Goal: Task Accomplishment & Management: Manage account settings

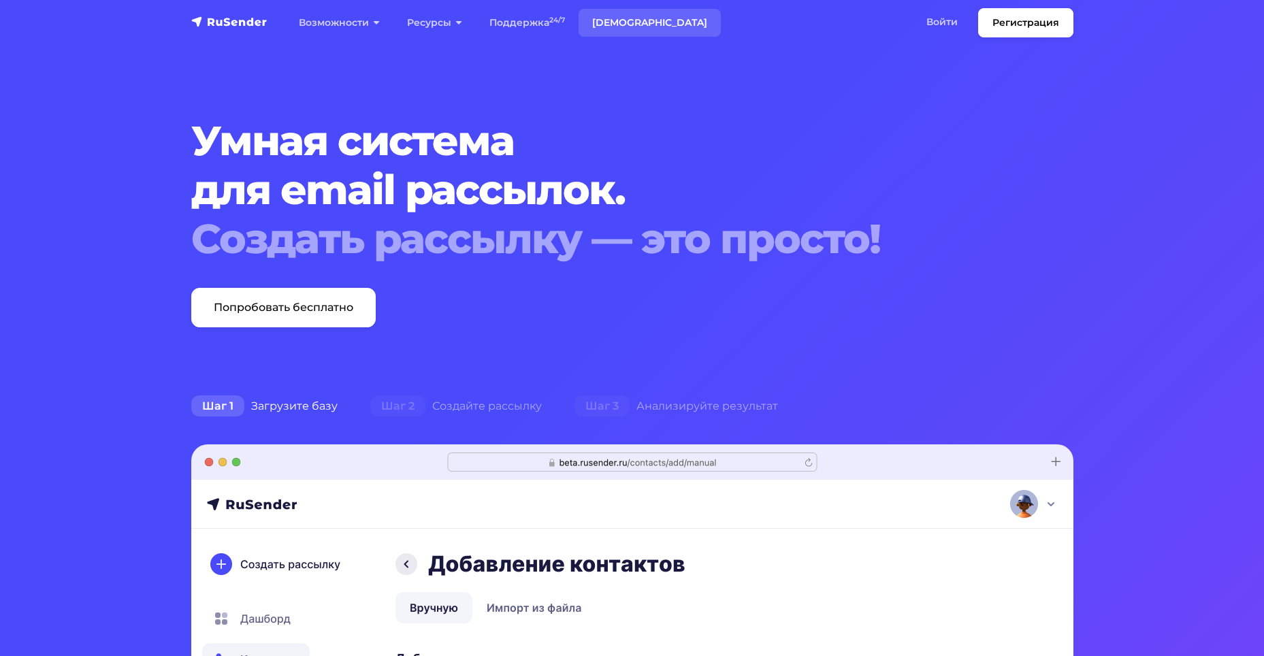
click at [626, 24] on link "[DEMOGRAPHIC_DATA]" at bounding box center [649, 23] width 142 height 28
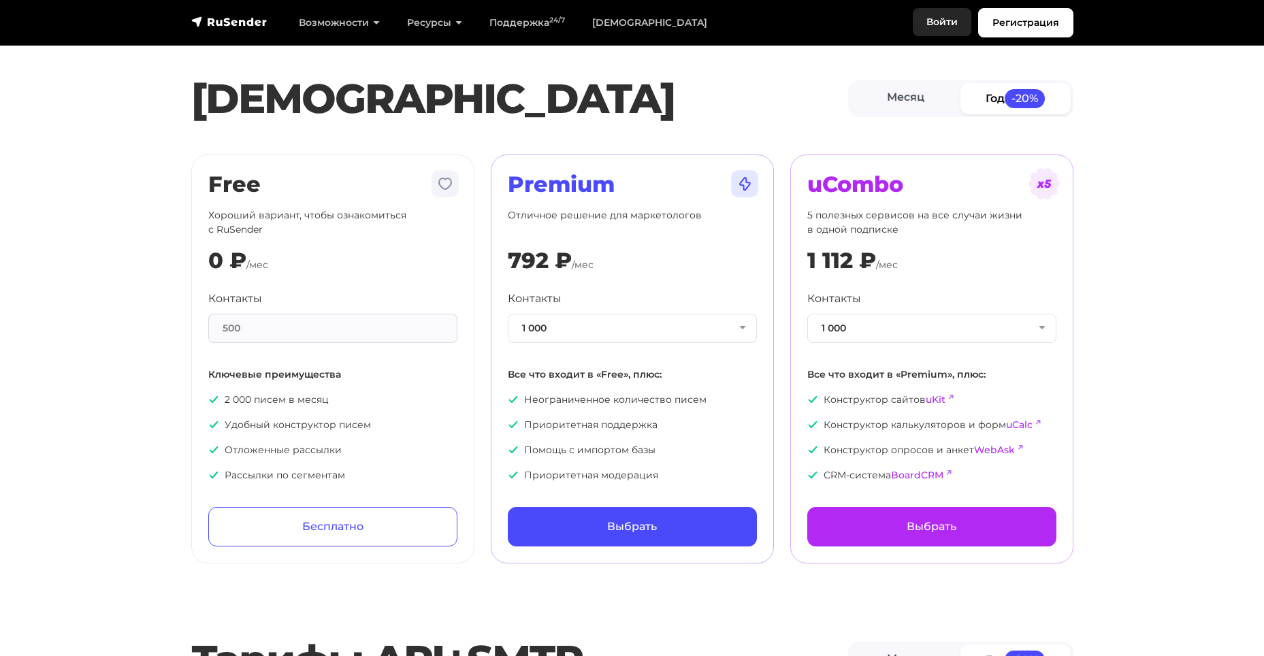
click at [941, 23] on link "Войти" at bounding box center [942, 22] width 59 height 28
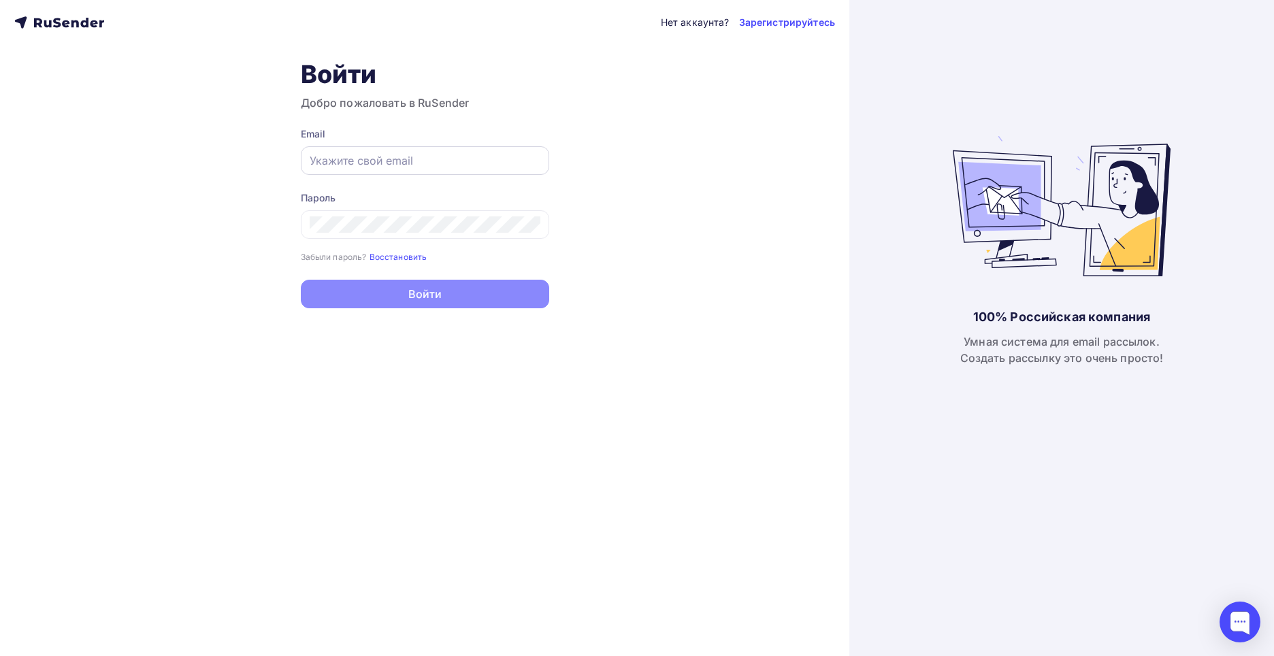
click at [370, 159] on input "text" at bounding box center [425, 160] width 231 height 16
type input "iadamovich51@gmail.com"
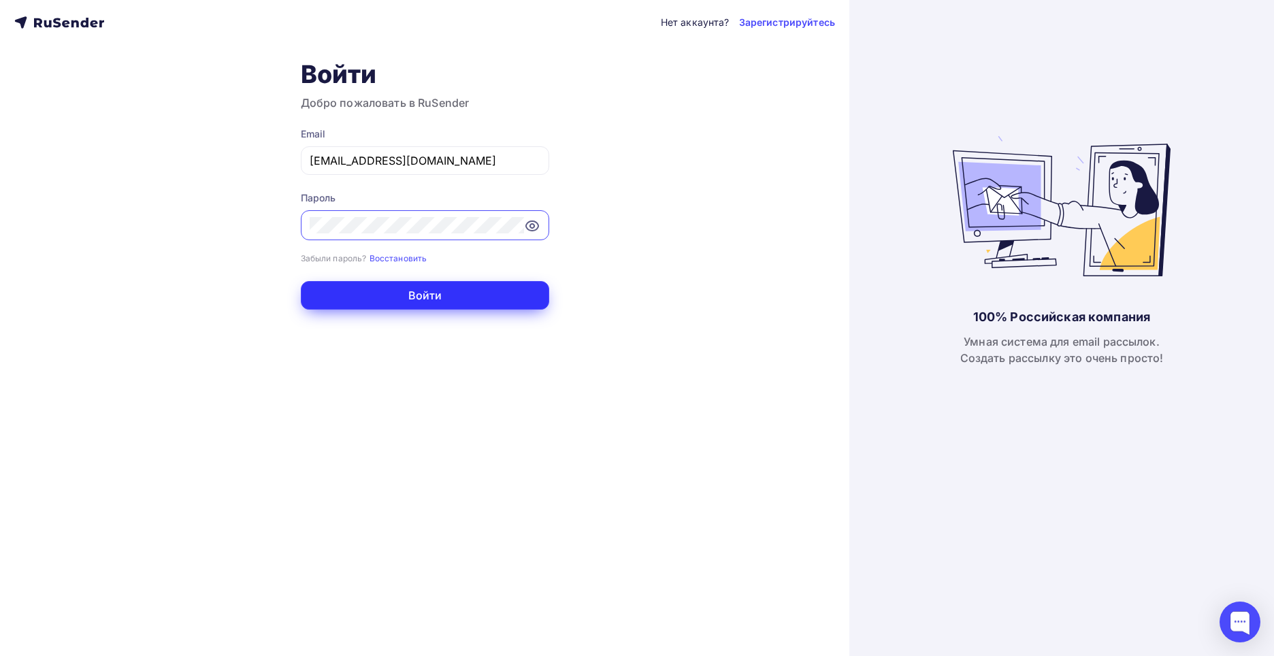
click at [446, 296] on button "Войти" at bounding box center [425, 295] width 248 height 29
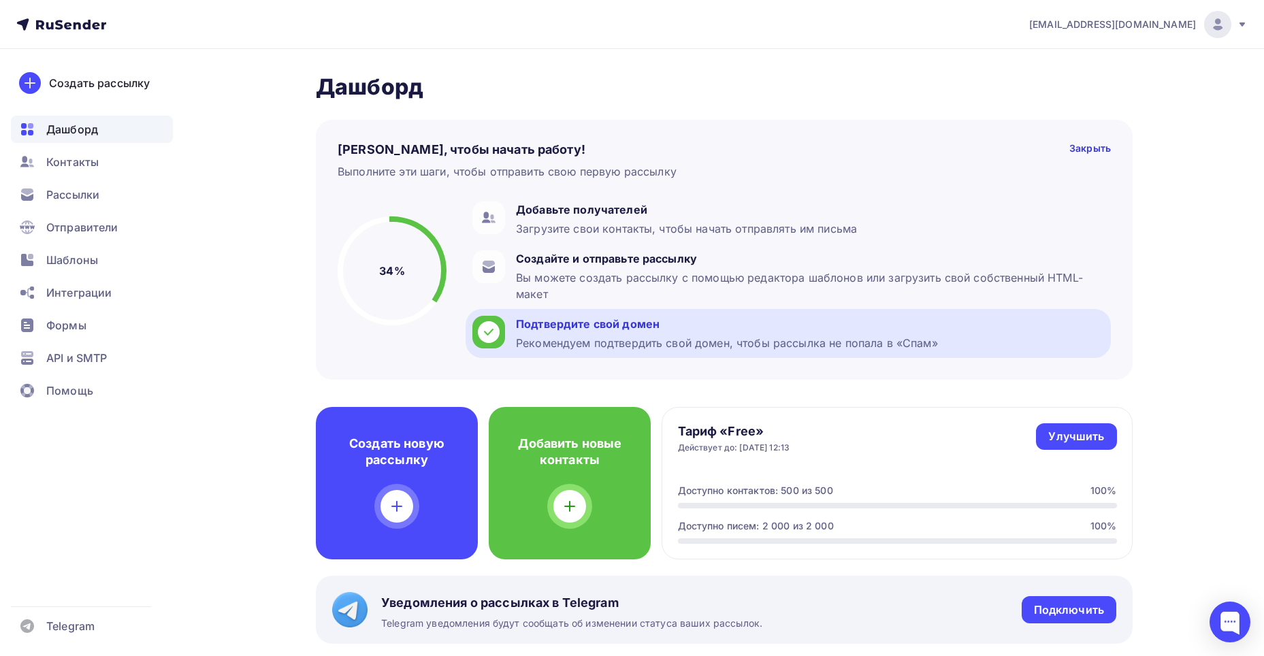
click at [579, 325] on div "Подтвердите свой домен" at bounding box center [727, 324] width 422 height 16
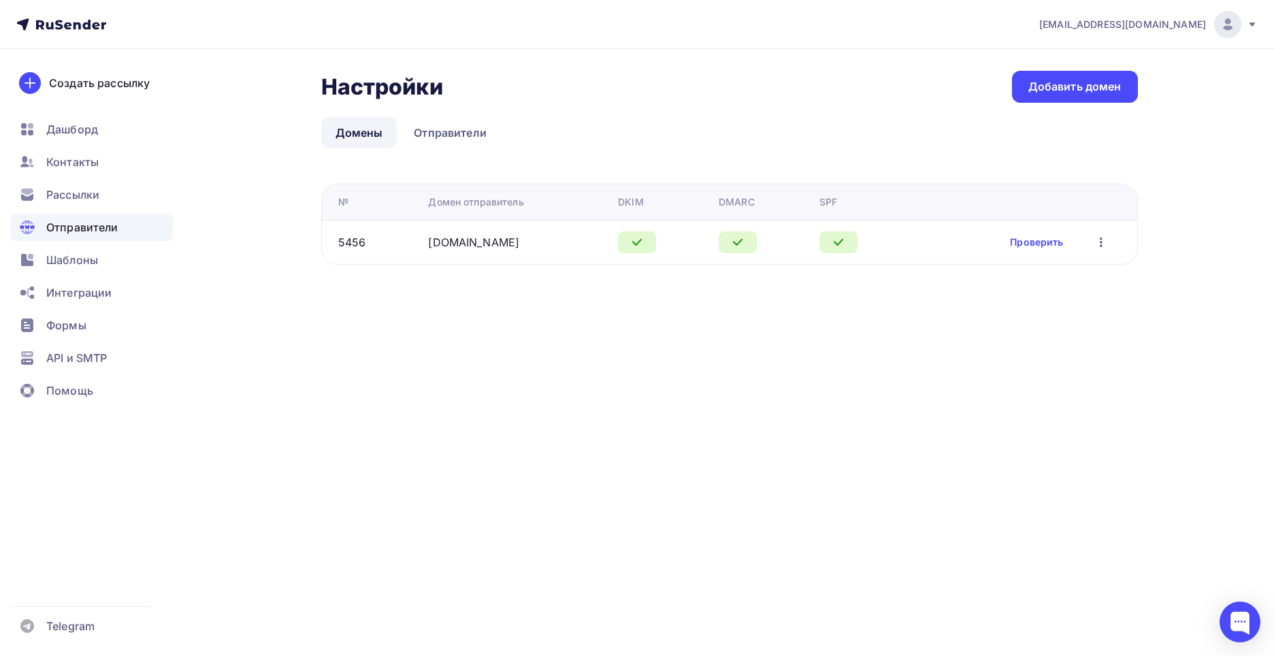
click at [1102, 242] on icon "button" at bounding box center [1101, 243] width 3 height 10
click at [945, 421] on div "iadamovich51@gmail.com Аккаунт Тарифы Выйти Создать рассылку Дашборд Контакты Р…" at bounding box center [637, 328] width 1274 height 656
click at [91, 291] on span "Интеграции" at bounding box center [78, 292] width 65 height 16
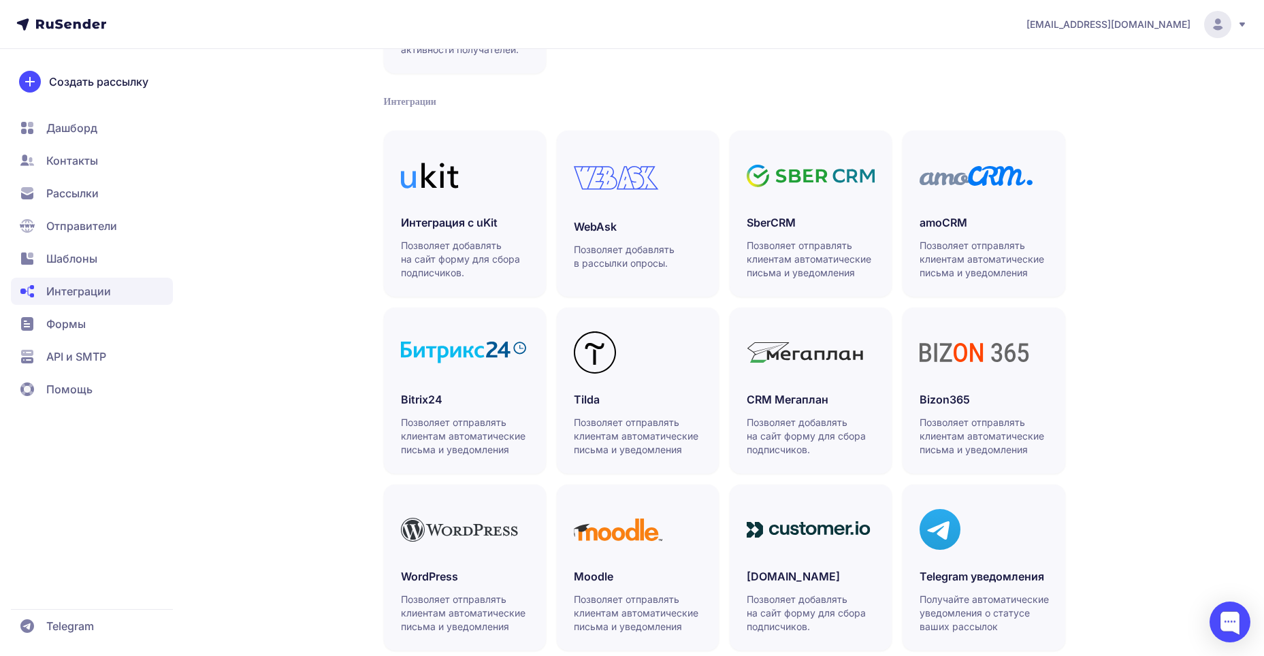
scroll to position [272, 0]
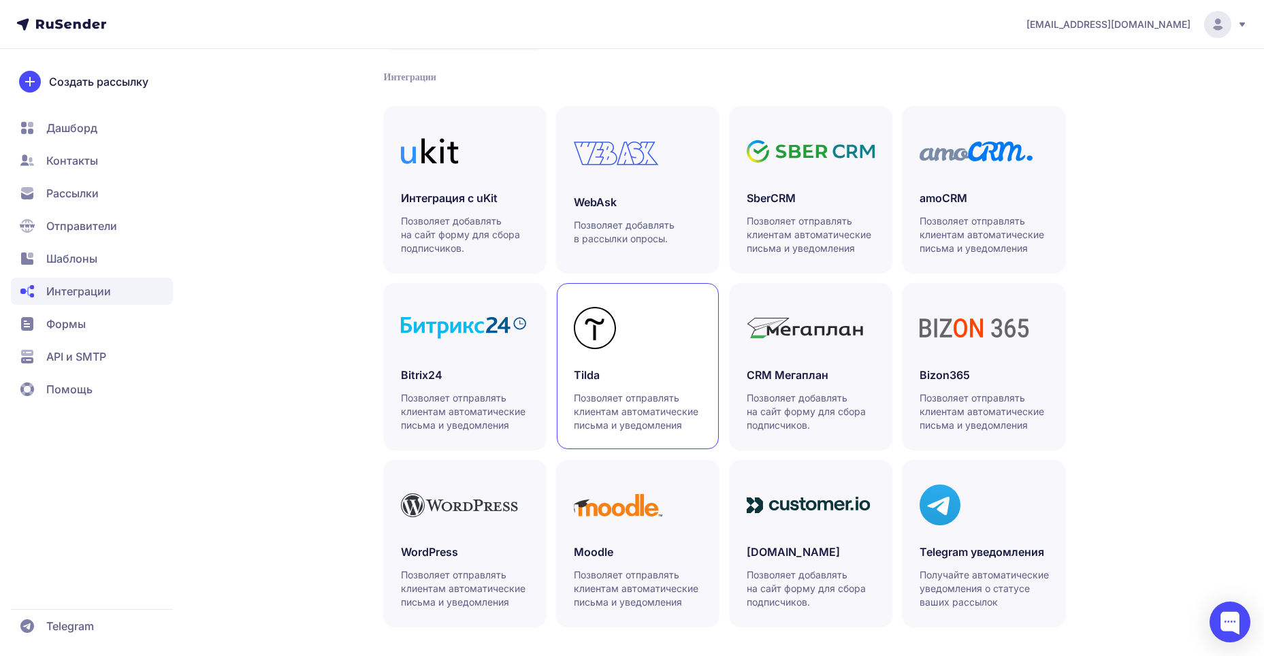
click at [656, 370] on h3 "Tilda" at bounding box center [638, 375] width 128 height 16
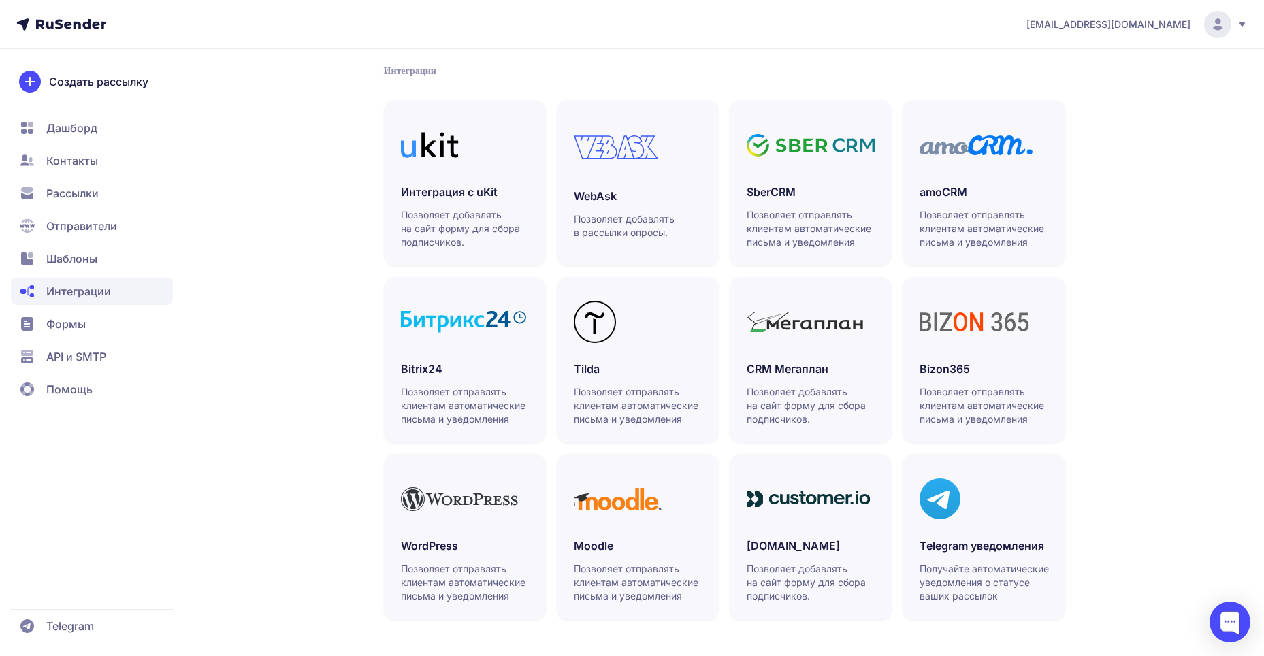
scroll to position [280, 0]
click at [473, 372] on h3 "Bitrix24" at bounding box center [465, 367] width 128 height 16
click at [82, 358] on span "API и SMTP" at bounding box center [76, 356] width 60 height 16
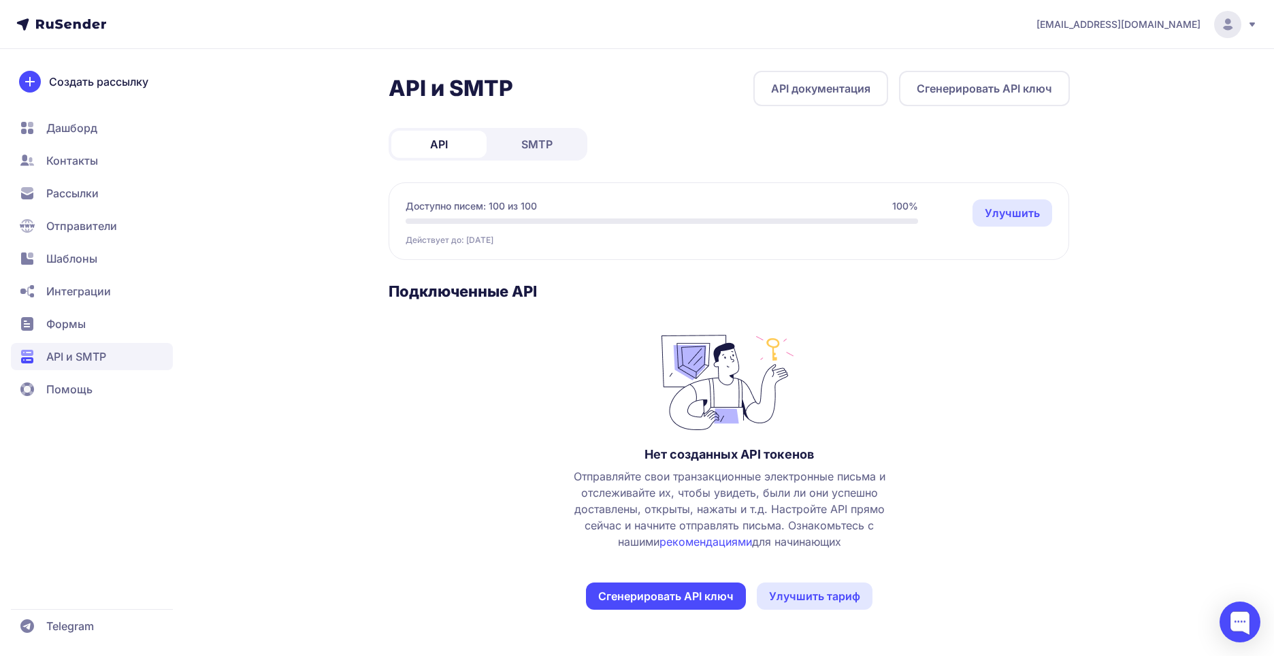
click at [545, 146] on span "SMTP" at bounding box center [536, 144] width 31 height 16
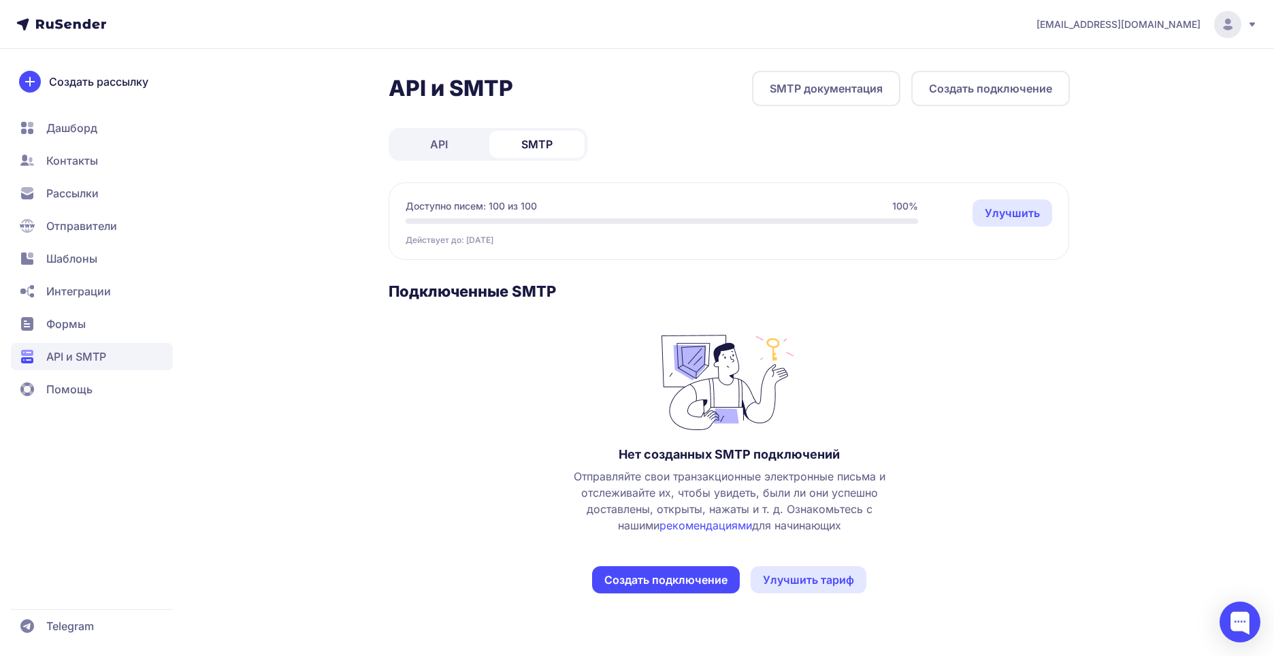
click at [83, 125] on span "Дашборд" at bounding box center [71, 128] width 51 height 16
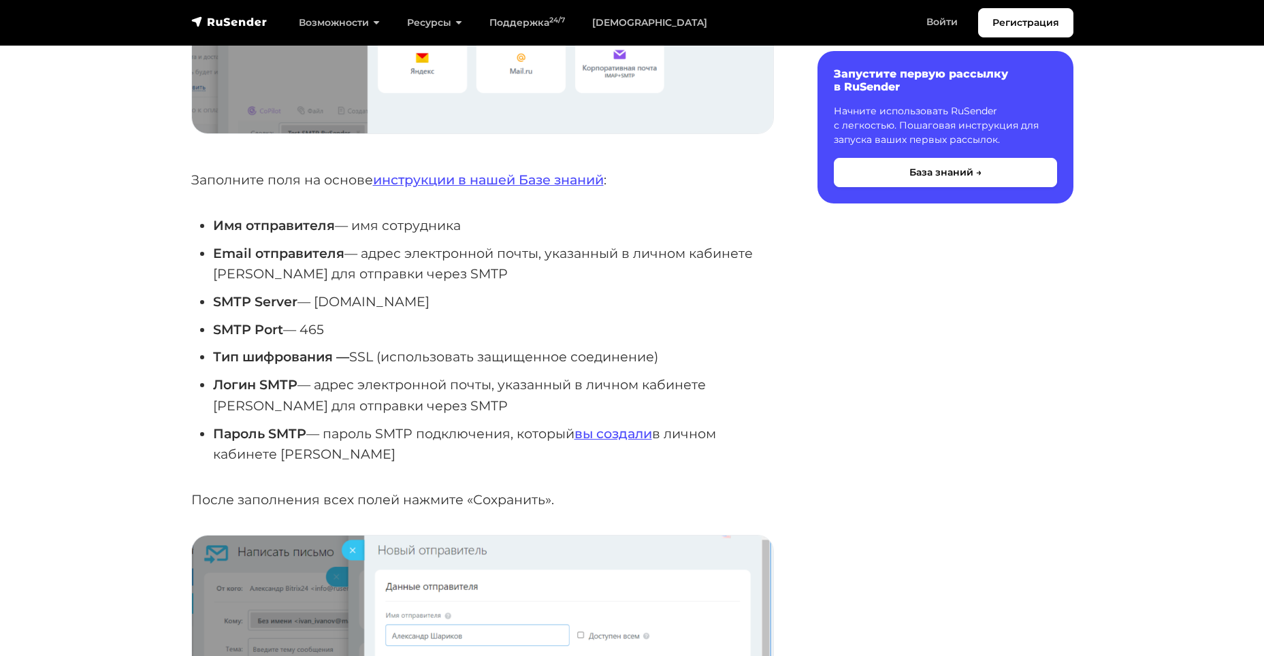
scroll to position [1225, 0]
click at [616, 431] on link "вы создали" at bounding box center [613, 434] width 78 height 16
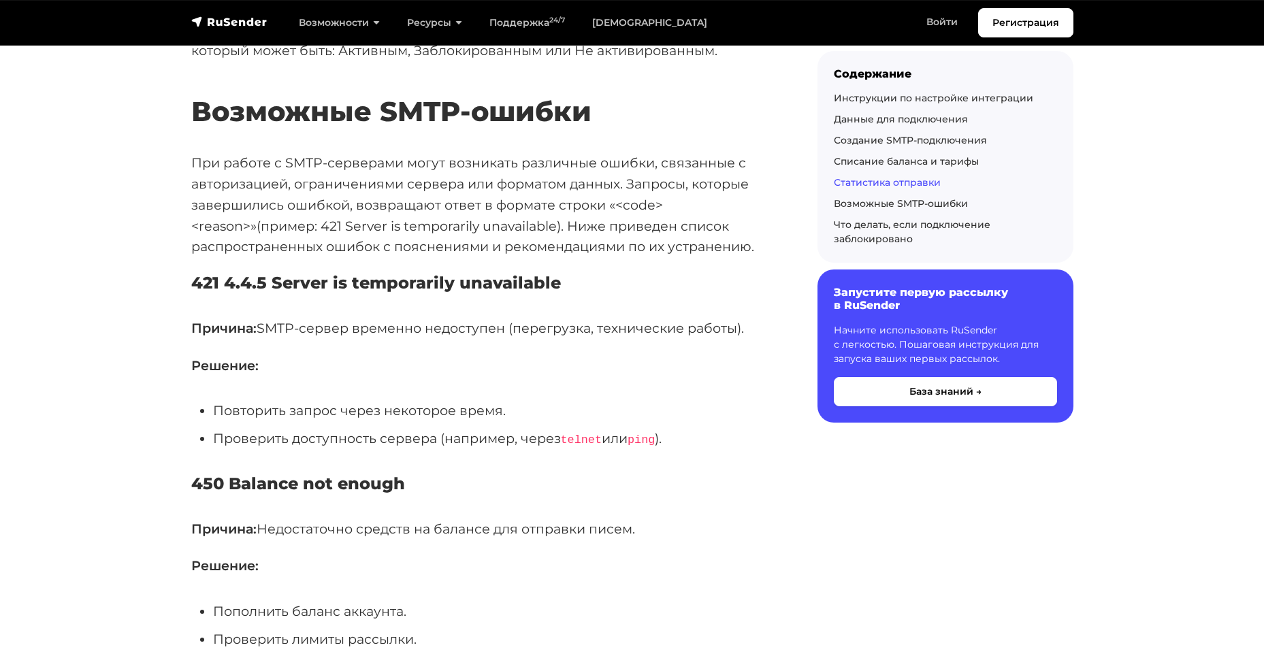
scroll to position [4355, 0]
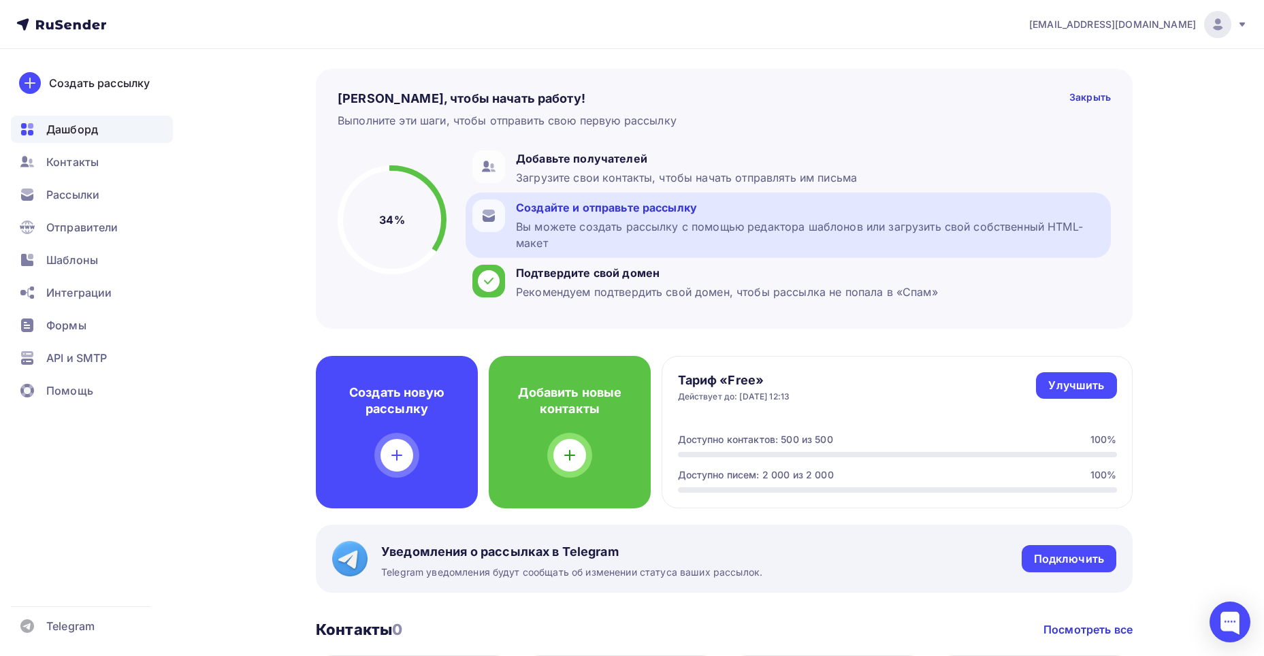
scroll to position [29, 0]
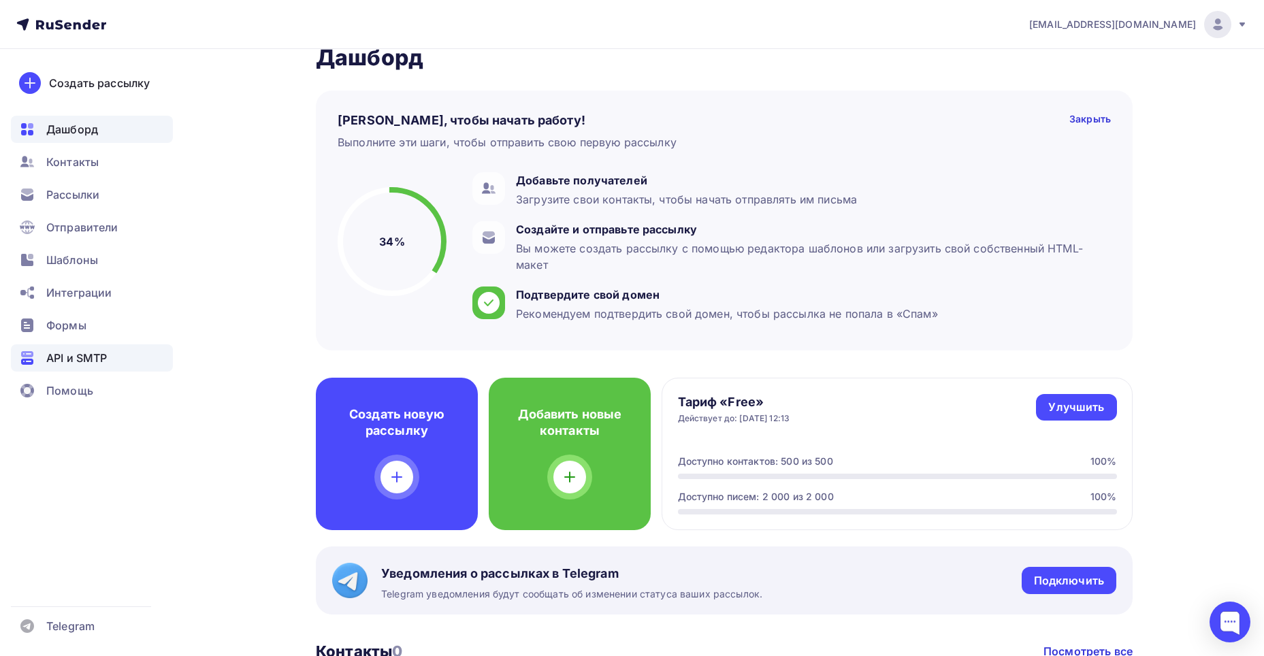
click at [86, 354] on span "API и SMTP" at bounding box center [76, 358] width 61 height 16
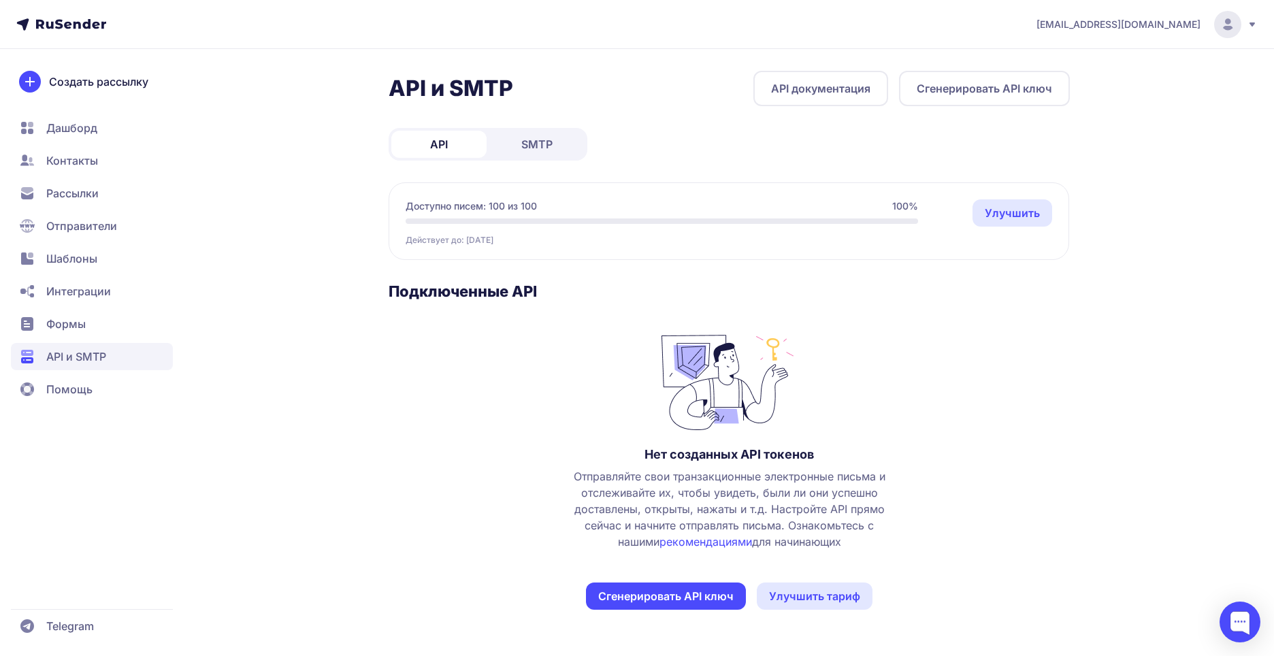
click at [1021, 208] on link "Улучшить" at bounding box center [1012, 212] width 80 height 27
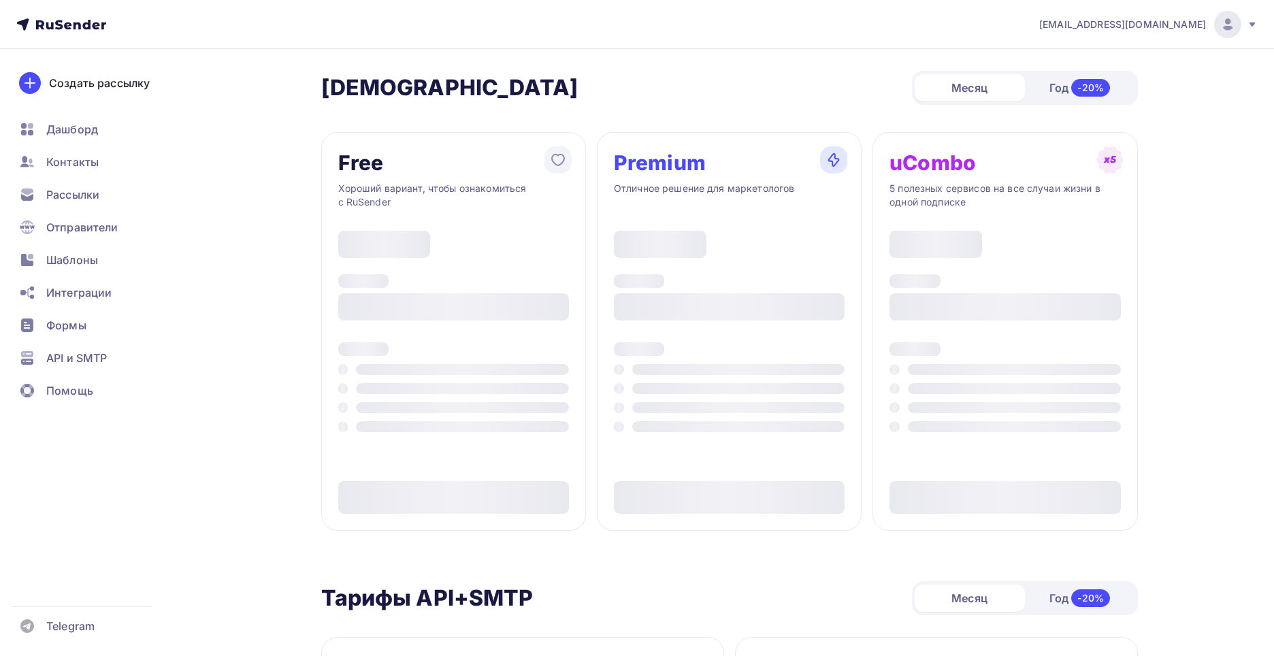
type input "500"
type input "100"
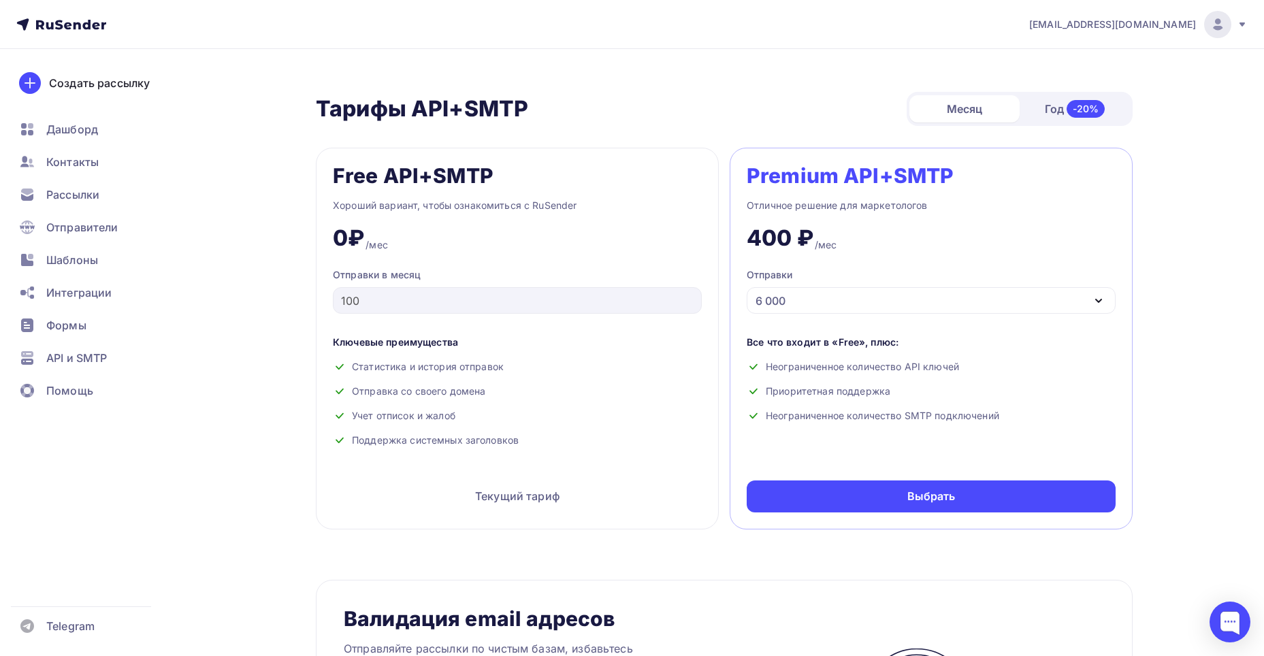
scroll to position [544, 0]
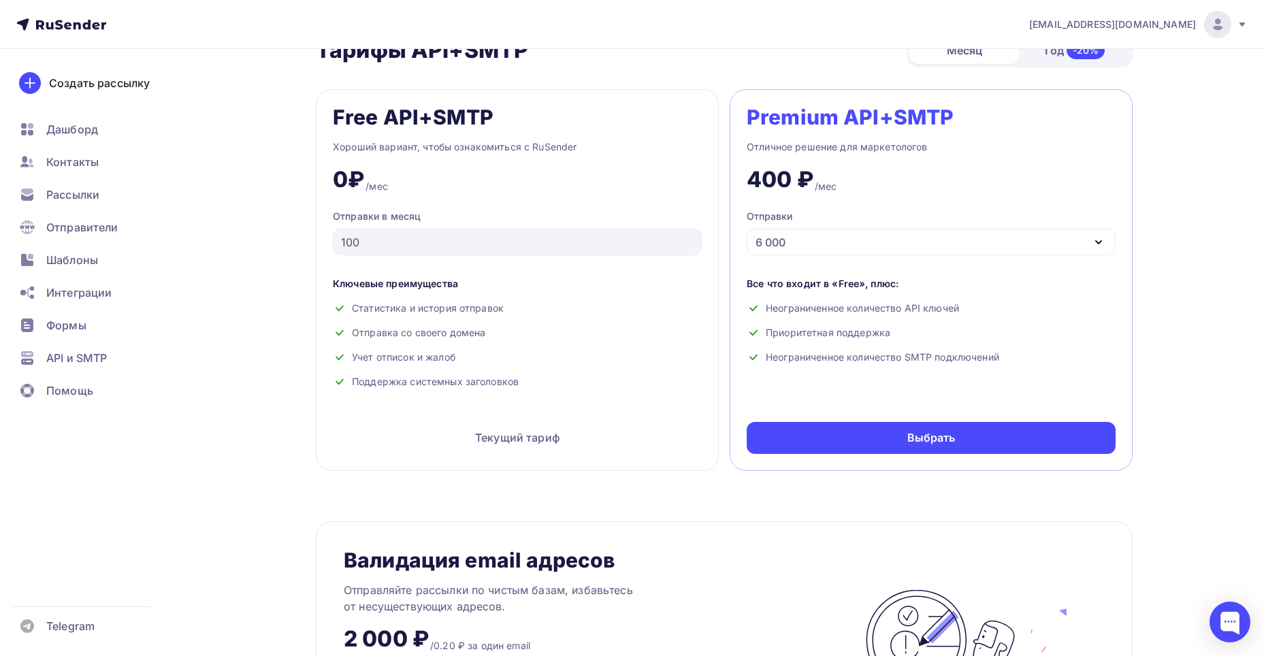
click at [841, 239] on div "6 000" at bounding box center [931, 242] width 369 height 27
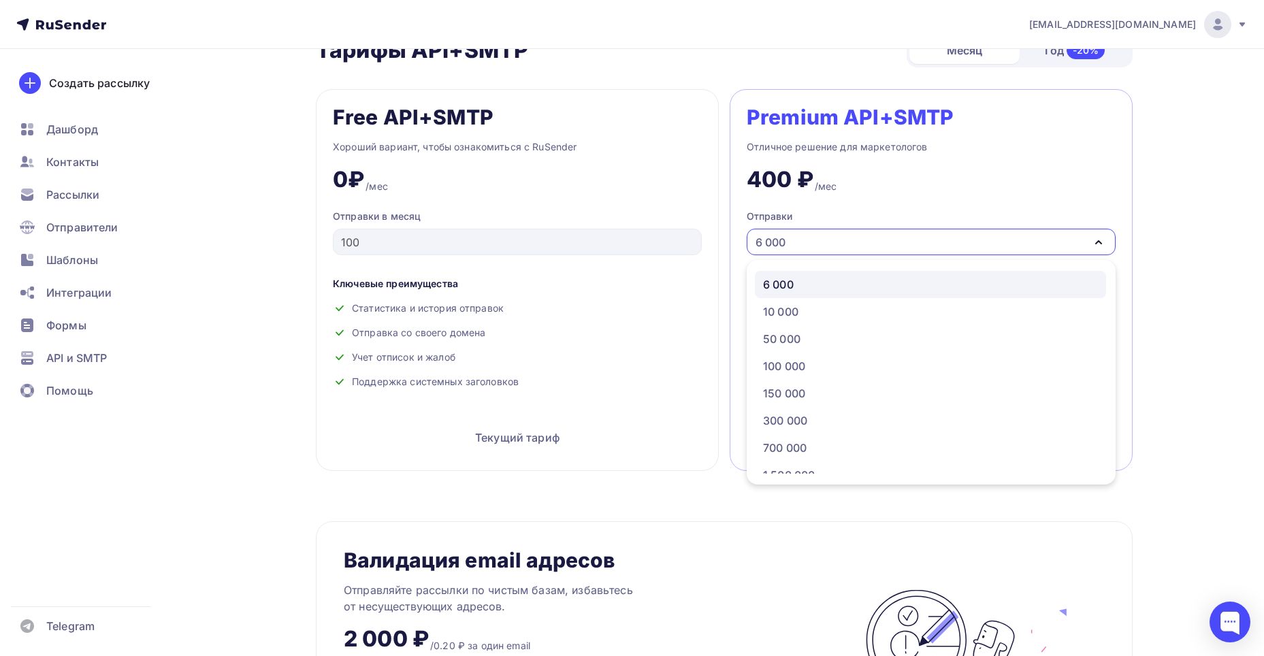
click at [841, 239] on div "6 000" at bounding box center [931, 242] width 369 height 27
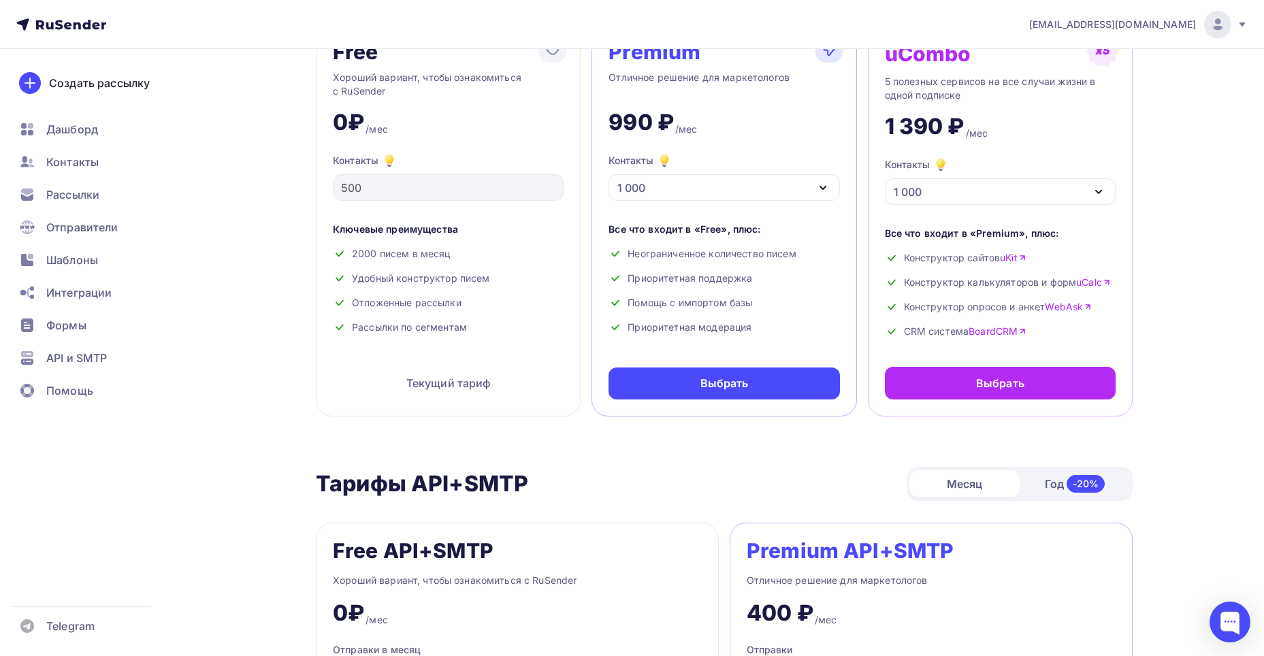
scroll to position [68, 0]
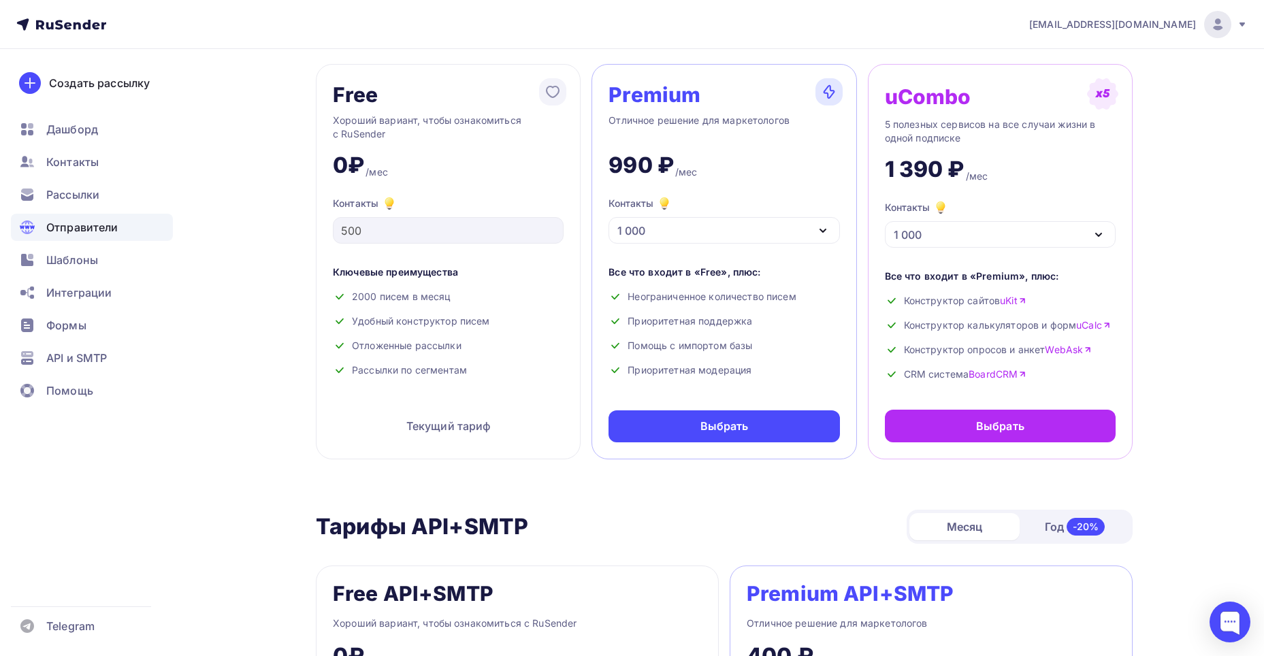
click at [99, 227] on span "Отправители" at bounding box center [82, 227] width 72 height 16
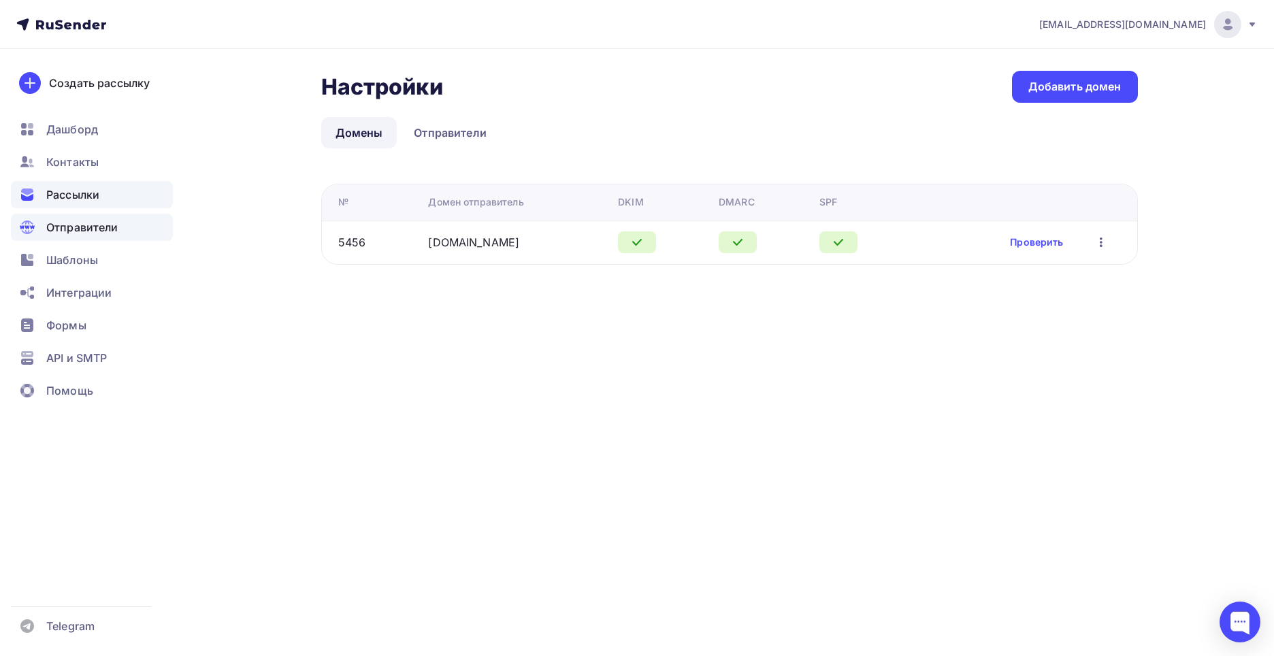
click at [86, 190] on span "Рассылки" at bounding box center [72, 194] width 53 height 16
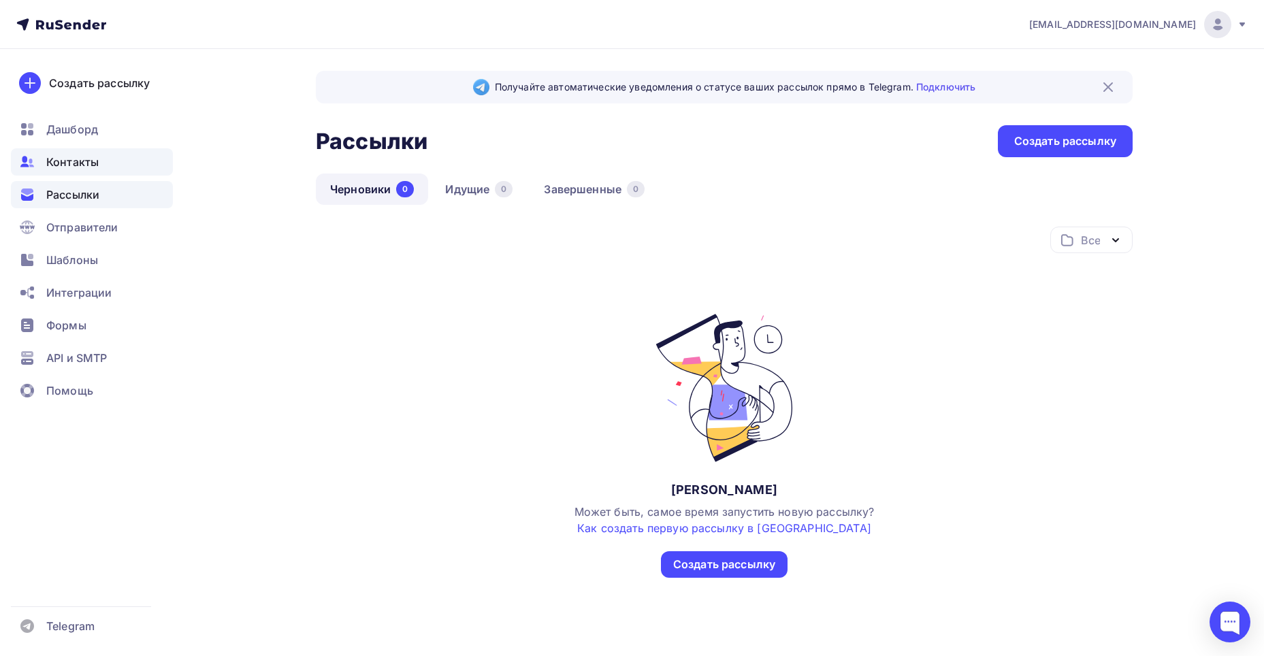
click at [83, 165] on span "Контакты" at bounding box center [72, 162] width 52 height 16
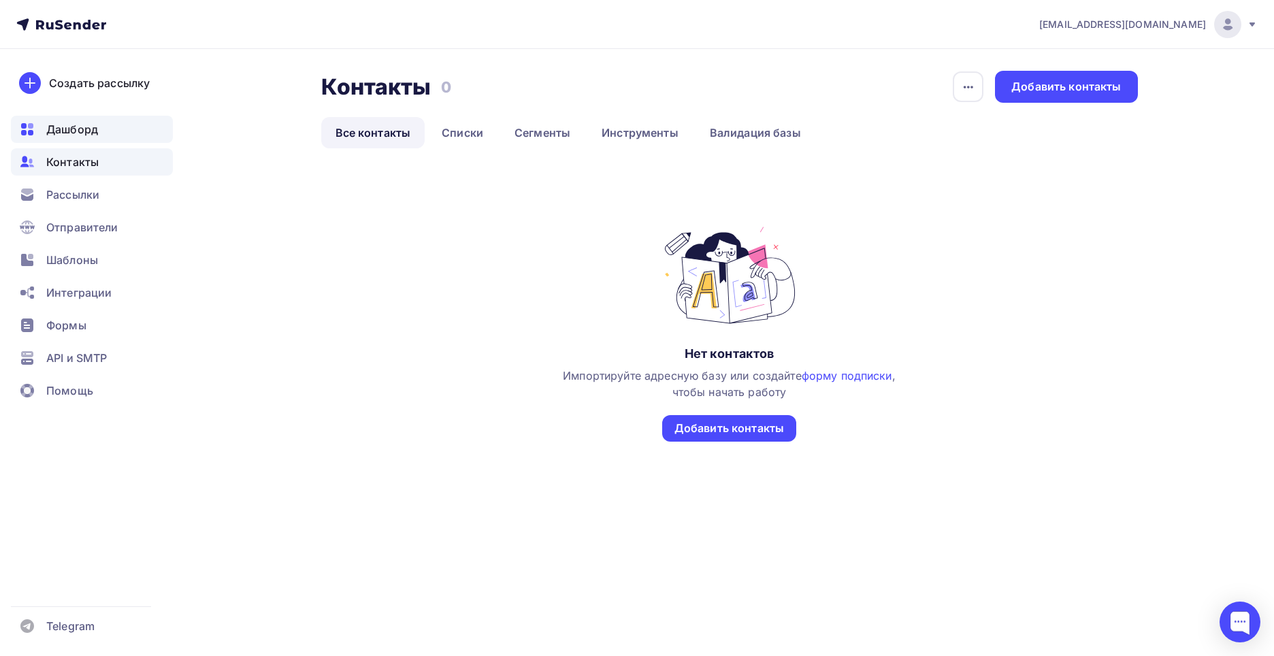
click at [87, 130] on span "Дашборд" at bounding box center [72, 129] width 52 height 16
